Goal: Register for event/course

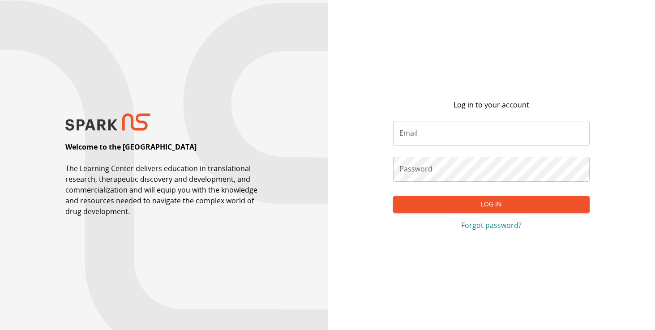
click at [524, 137] on input "Email" at bounding box center [491, 133] width 197 height 25
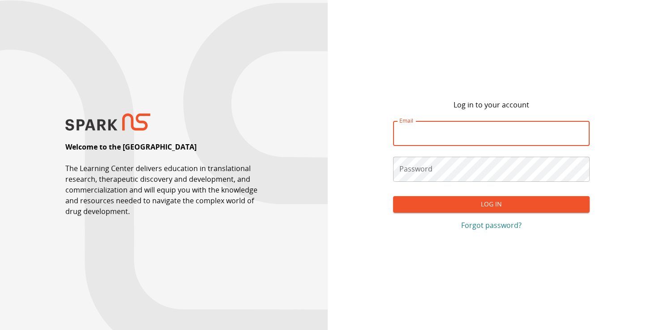
paste input "**********"
type input "**********"
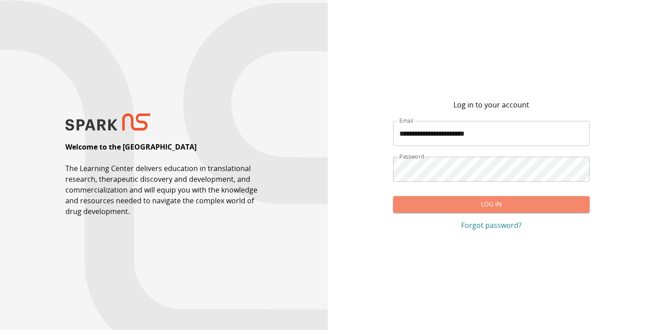
click at [449, 207] on button "Log In" at bounding box center [491, 204] width 197 height 17
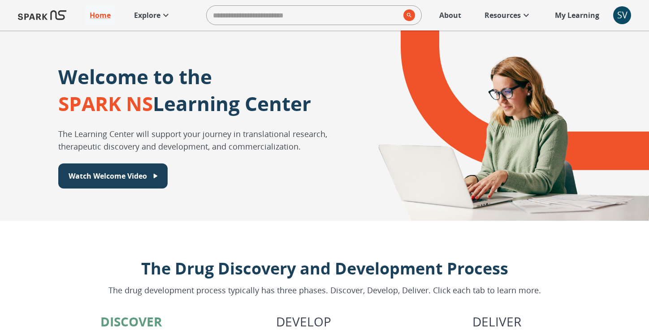
click at [152, 23] on link "Explore" at bounding box center [152, 15] width 46 height 20
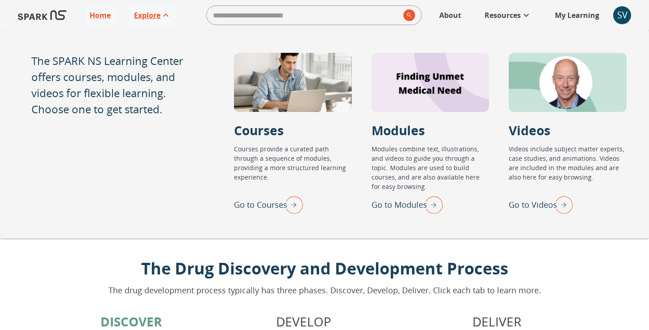
click at [152, 16] on p "Explore" at bounding box center [147, 15] width 26 height 11
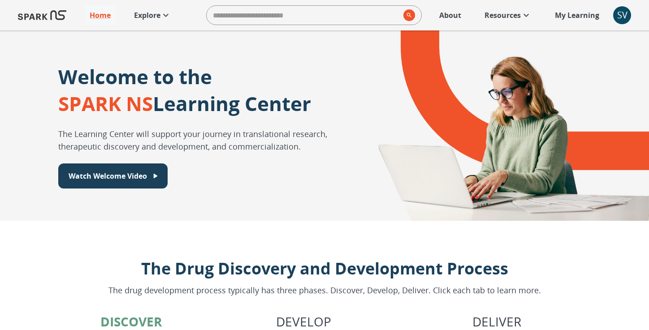
click at [524, 11] on icon at bounding box center [525, 15] width 11 height 11
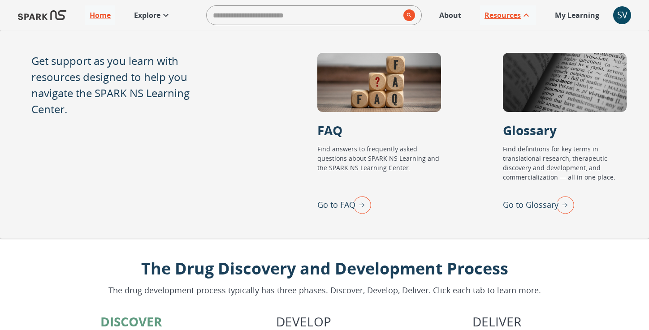
click at [524, 11] on icon at bounding box center [525, 15] width 11 height 11
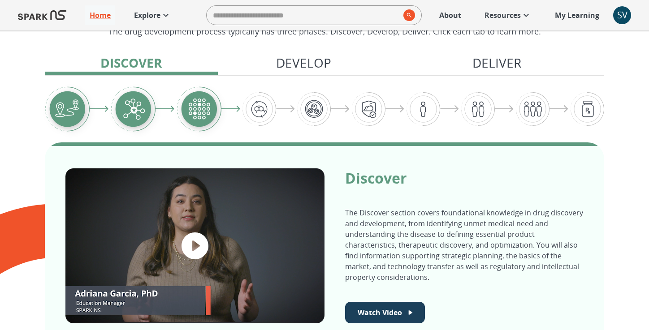
scroll to position [260, 0]
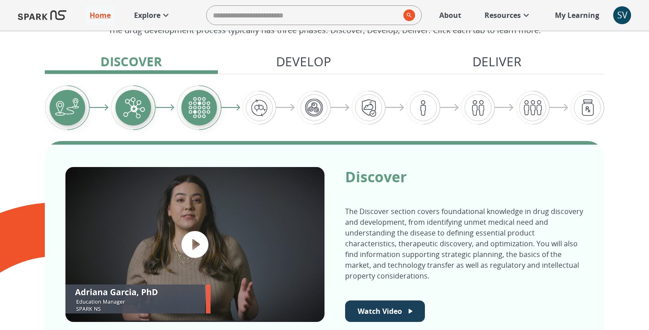
click at [265, 103] on img "Graphic showing the progression through the Discover, Develop, and Deliver pipe…" at bounding box center [259, 108] width 34 height 34
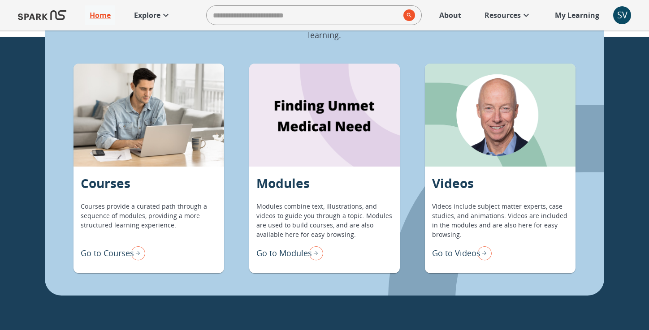
scroll to position [707, 0]
click at [165, 219] on p "Courses provide a curated path through a sequence of modules, providing a more …" at bounding box center [149, 220] width 136 height 38
click at [137, 257] on img "Go to Courses" at bounding box center [136, 252] width 18 height 19
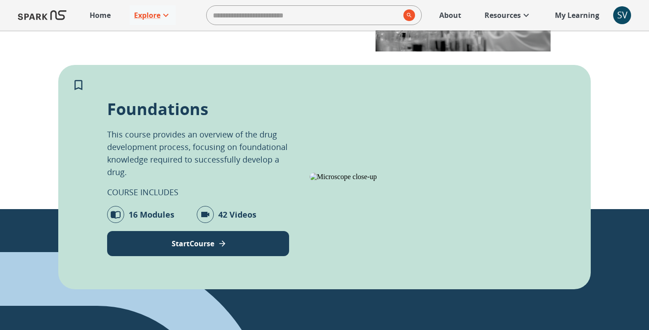
scroll to position [136, 0]
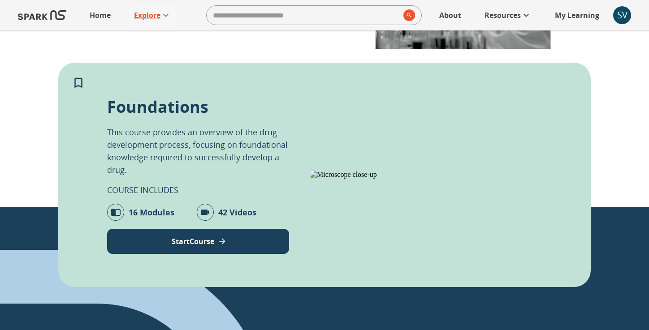
click at [116, 212] on icon at bounding box center [115, 212] width 17 height 17
click at [137, 211] on p "16 Modules" at bounding box center [152, 212] width 46 height 13
click at [215, 207] on div "16 Modules 42 Videos" at bounding box center [181, 212] width 149 height 17
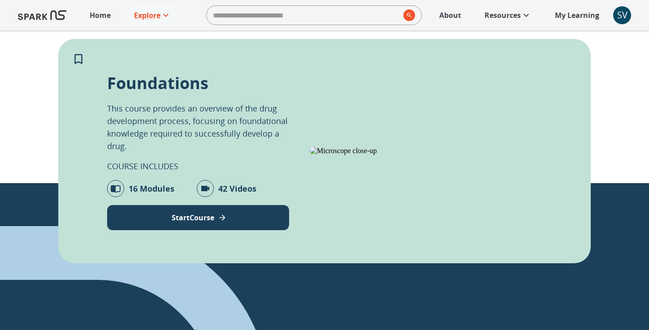
scroll to position [162, 0]
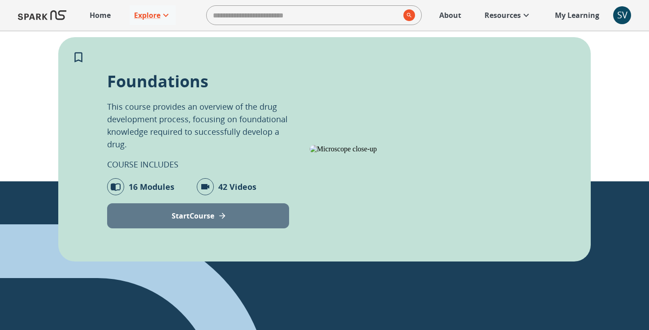
click at [213, 218] on p "Start Course" at bounding box center [193, 215] width 43 height 11
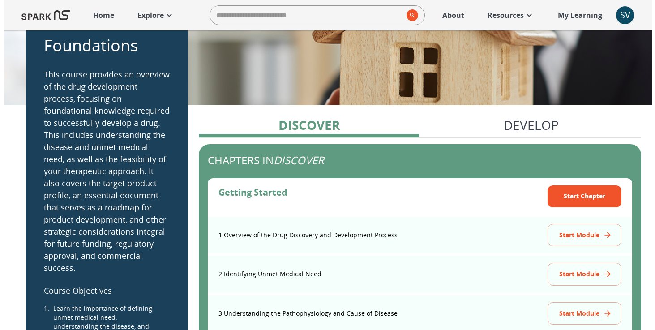
scroll to position [41, 0]
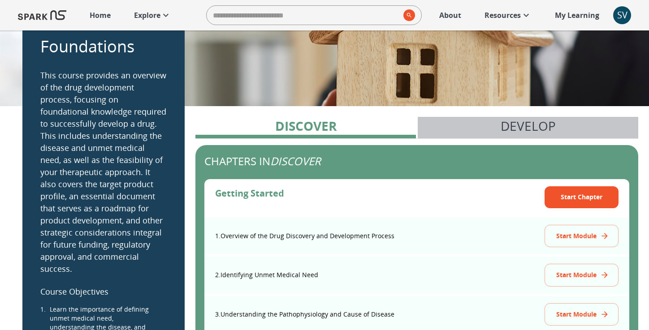
click at [495, 130] on button "Develop" at bounding box center [527, 127] width 220 height 21
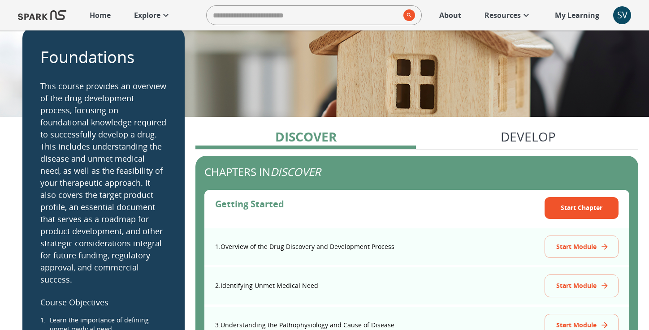
scroll to position [0, 0]
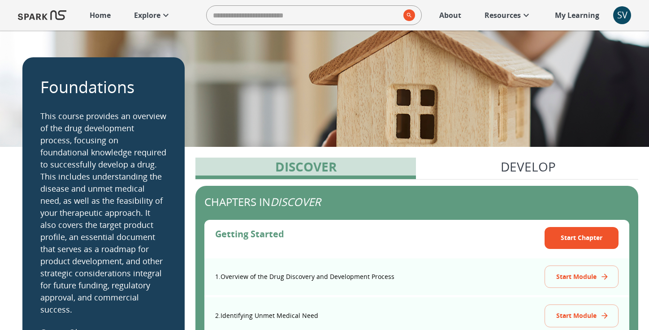
click at [297, 172] on p "Discover" at bounding box center [305, 166] width 61 height 19
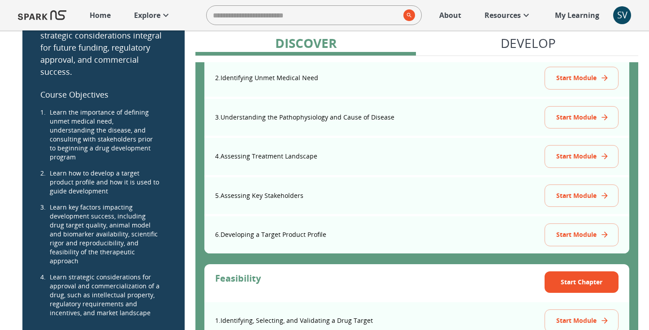
scroll to position [220, 0]
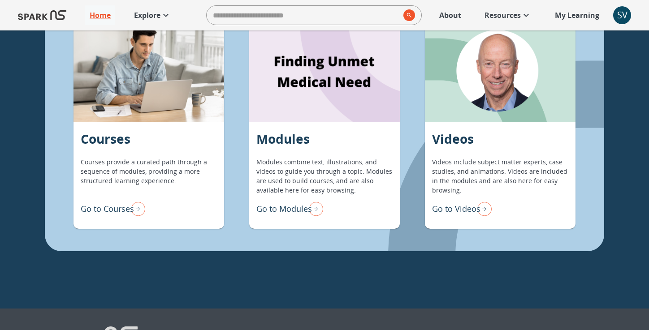
scroll to position [753, 0]
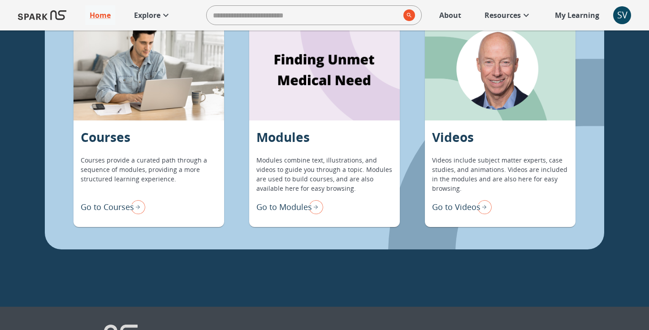
click at [129, 209] on img "Go to Courses" at bounding box center [136, 207] width 18 height 19
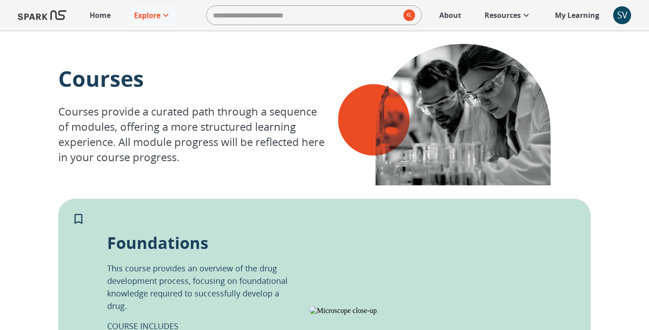
click at [320, 114] on p "Courses provide a curated path through a sequence of modules, offering a more s…" at bounding box center [191, 134] width 266 height 61
click at [520, 14] on p "Resources" at bounding box center [502, 15] width 36 height 11
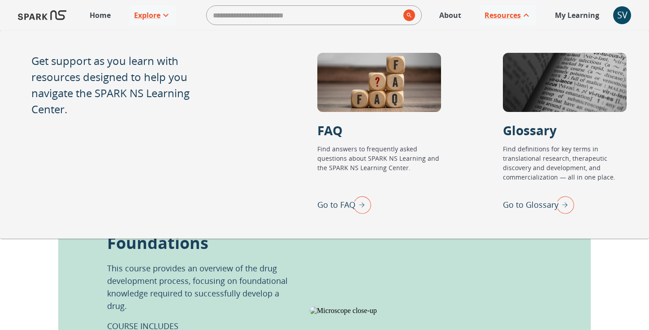
click at [624, 264] on div "Courses Courses provide a curated path through a sequence of modules, offering …" at bounding box center [324, 186] width 649 height 313
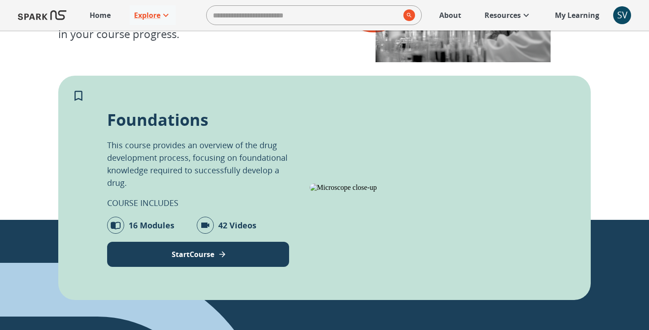
scroll to position [122, 0]
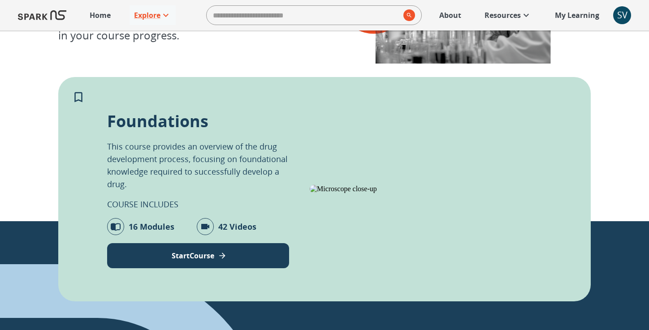
click at [133, 227] on p "16 Modules" at bounding box center [152, 226] width 46 height 13
click at [167, 261] on button "Start Course" at bounding box center [198, 255] width 182 height 25
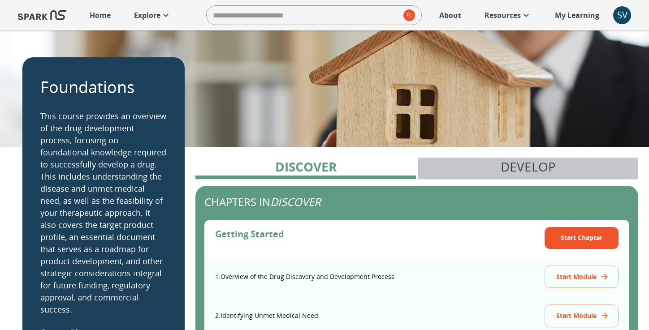
click at [496, 178] on div "button" at bounding box center [527, 178] width 220 height 4
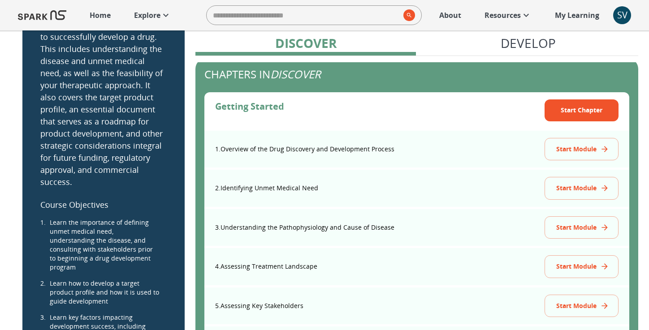
click at [520, 48] on p "Develop" at bounding box center [527, 43] width 55 height 19
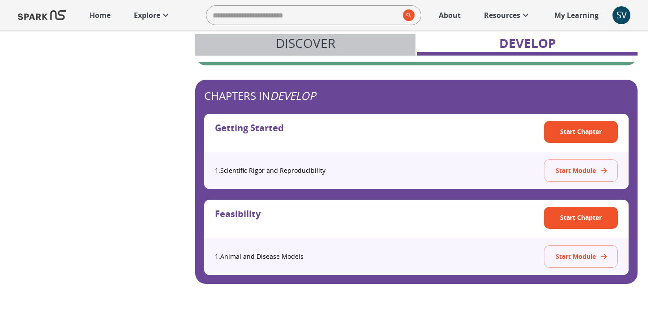
click at [315, 39] on p "Discover" at bounding box center [306, 43] width 60 height 19
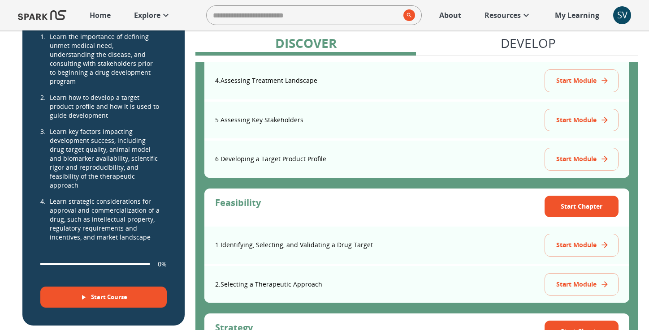
scroll to position [349, 0]
